Goal: Task Accomplishment & Management: Manage account settings

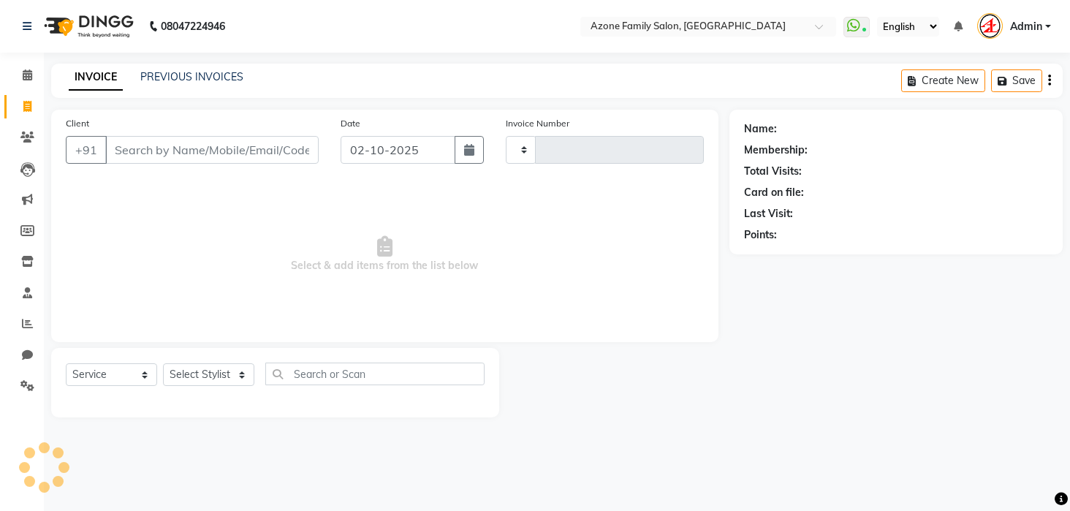
select select "service"
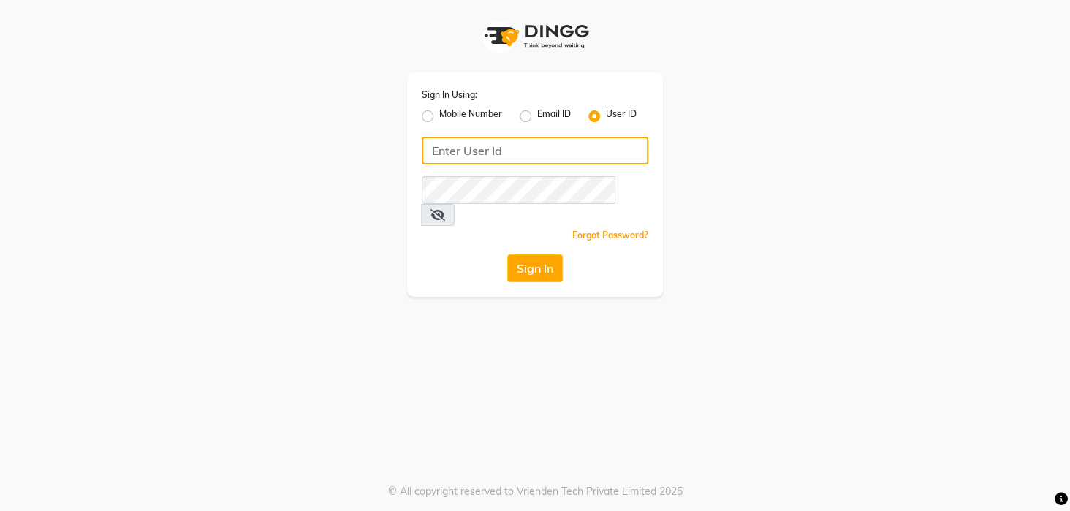
type input "azonesalon"
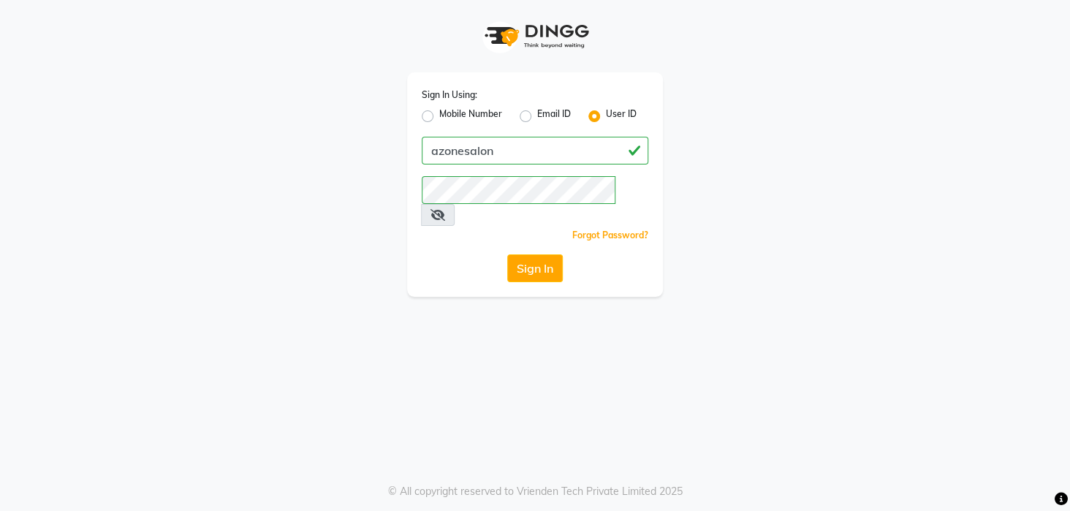
click at [439, 112] on label "Mobile Number" at bounding box center [470, 116] width 63 height 18
click at [439, 112] on input "Mobile Number" at bounding box center [444, 112] width 10 height 10
radio input "true"
radio input "false"
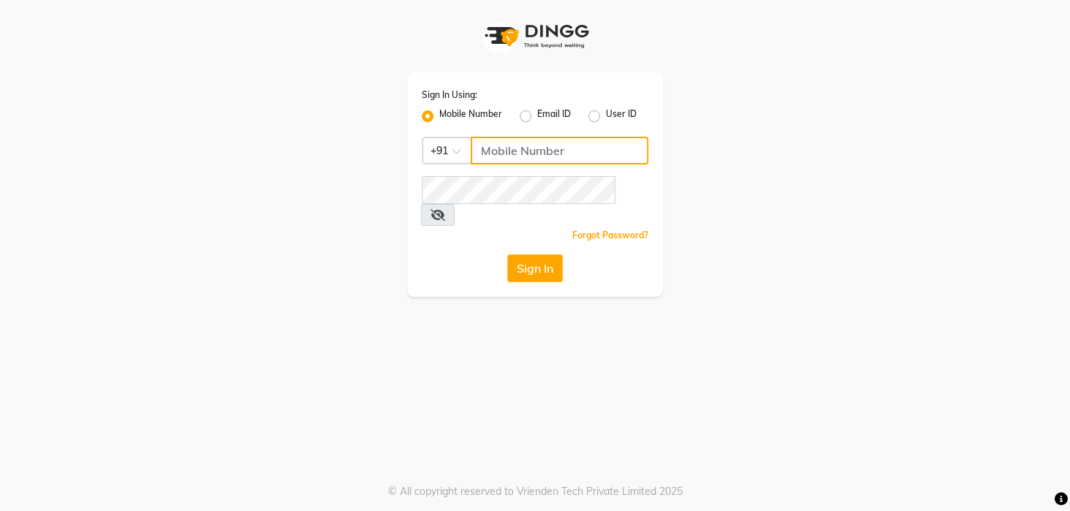
drag, startPoint x: 519, startPoint y: 145, endPoint x: 517, endPoint y: 153, distance: 9.0
click at [519, 145] on input "Username" at bounding box center [560, 151] width 178 height 28
type input "8436749786"
drag, startPoint x: 722, startPoint y: 226, endPoint x: 730, endPoint y: 222, distance: 8.8
click at [730, 222] on div "Sign In Using: Mobile Number Email ID User ID Country Code × [PHONE_NUMBER] Rem…" at bounding box center [534, 148] width 833 height 297
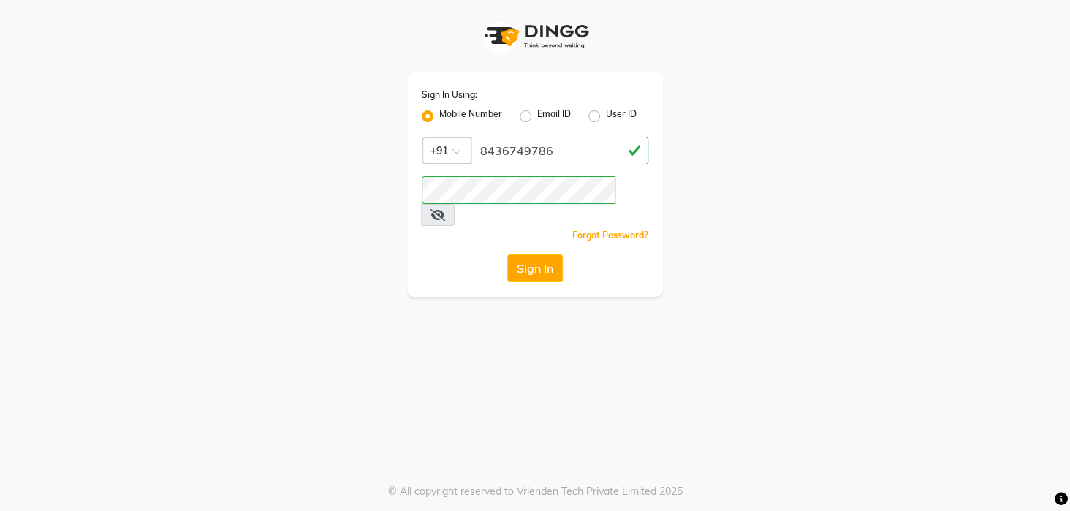
click at [523, 254] on button "Sign In" at bounding box center [535, 268] width 56 height 28
